Goal: Transaction & Acquisition: Subscribe to service/newsletter

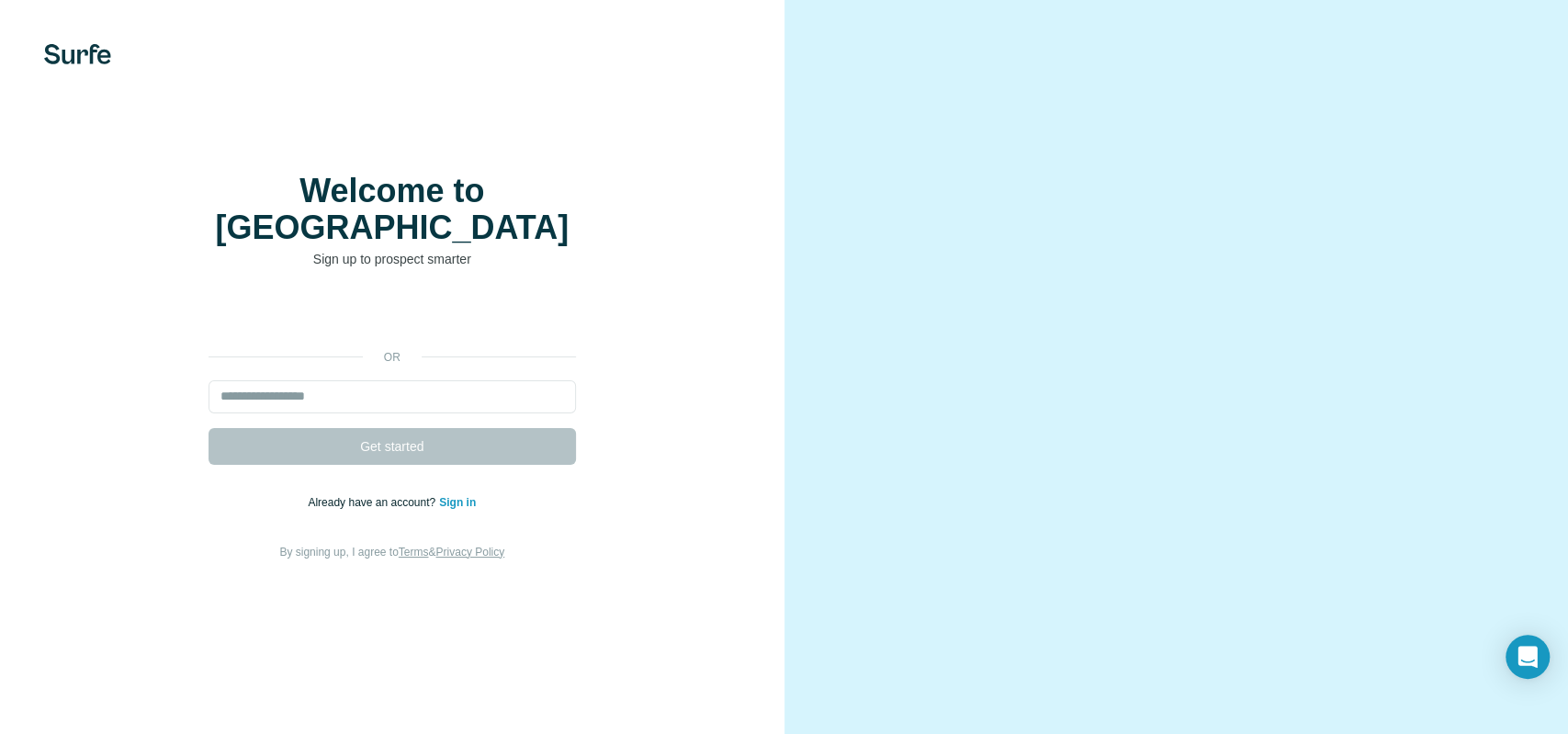
click at [354, 329] on div "Inloggen met Google. Wordt geopend in een nieuw tabblad" at bounding box center [392, 316] width 368 height 41
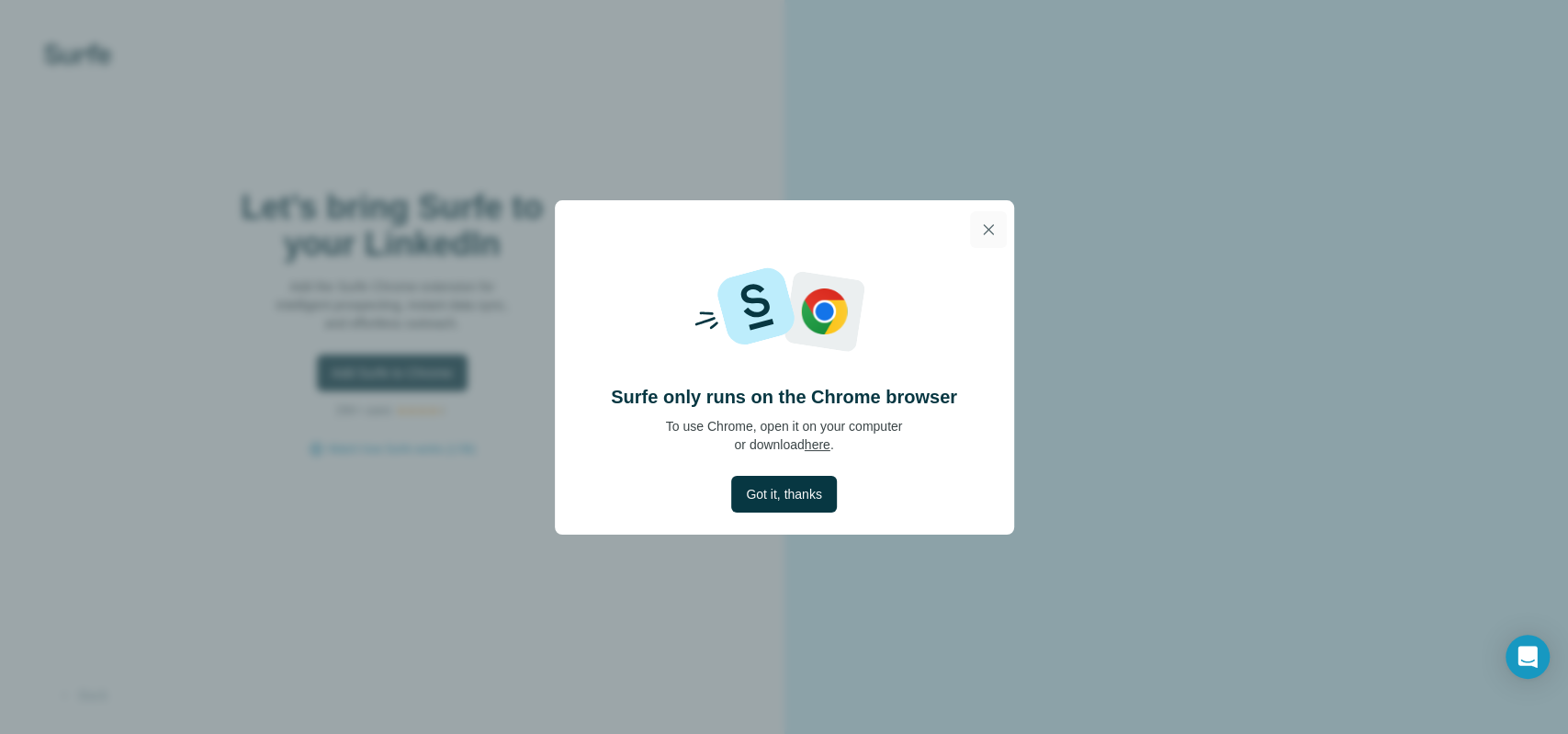
click at [987, 230] on icon "button" at bounding box center [988, 229] width 10 height 10
click at [992, 230] on icon "button" at bounding box center [988, 229] width 18 height 18
